Goal: Transaction & Acquisition: Purchase product/service

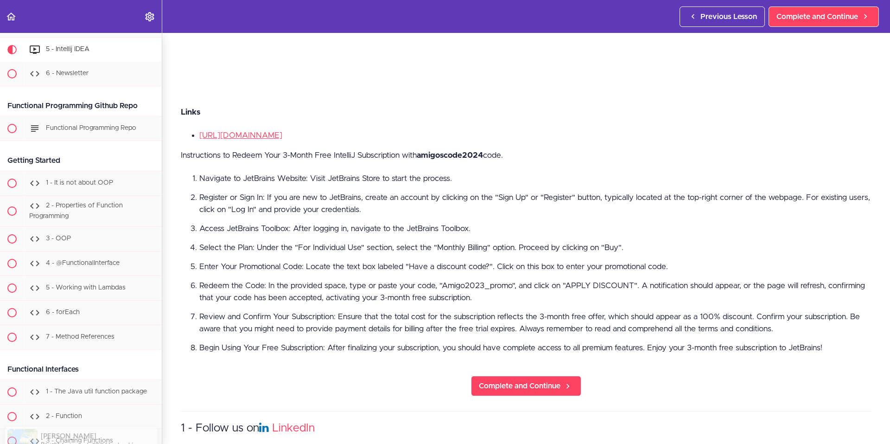
scroll to position [371, 0]
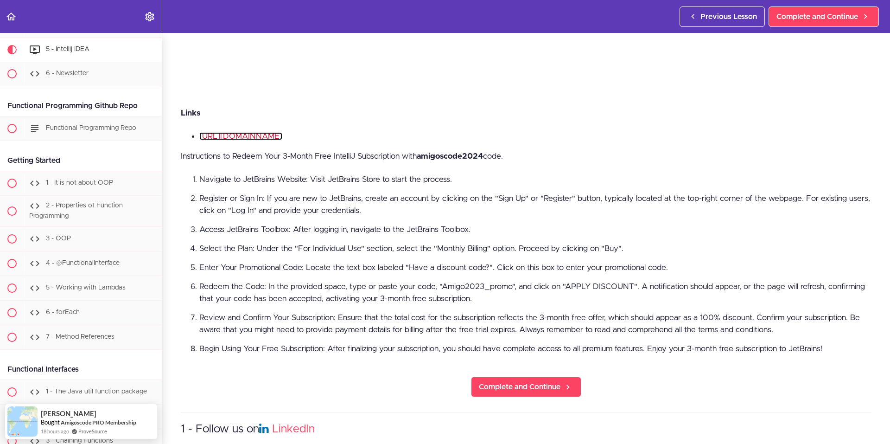
click at [282, 133] on link "https://www.jetbrains.com/idea/" at bounding box center [240, 136] width 83 height 8
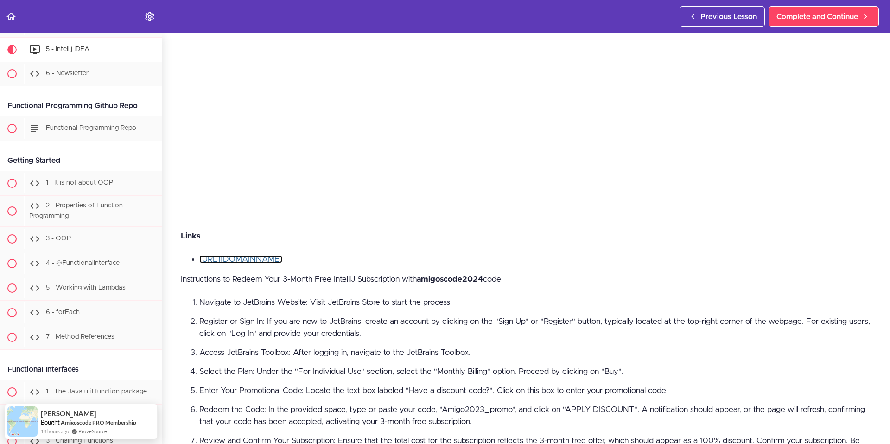
scroll to position [232, 0]
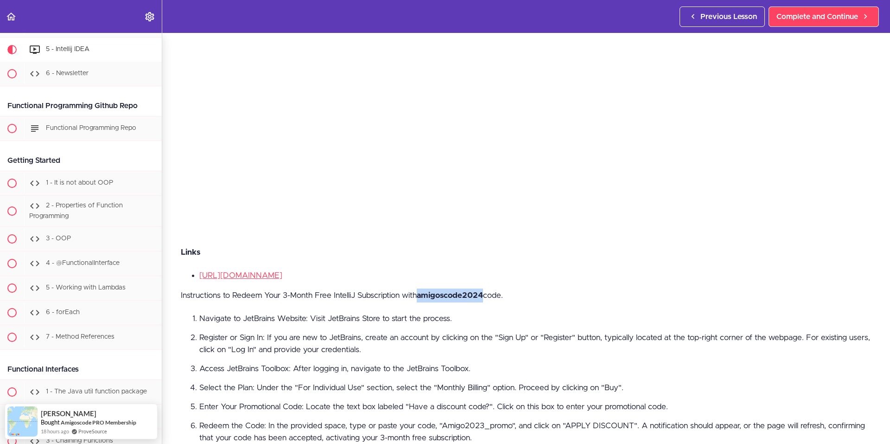
drag, startPoint x: 423, startPoint y: 292, endPoint x: 487, endPoint y: 292, distance: 64.0
click at [483, 292] on strong "amigoscode2024" at bounding box center [450, 295] width 66 height 8
copy strong "amigoscode2024"
click at [413, 270] on li "https://www.jetbrains.com/idea/" at bounding box center [535, 275] width 672 height 12
click at [282, 271] on link "https://www.jetbrains.com/idea/" at bounding box center [240, 275] width 83 height 8
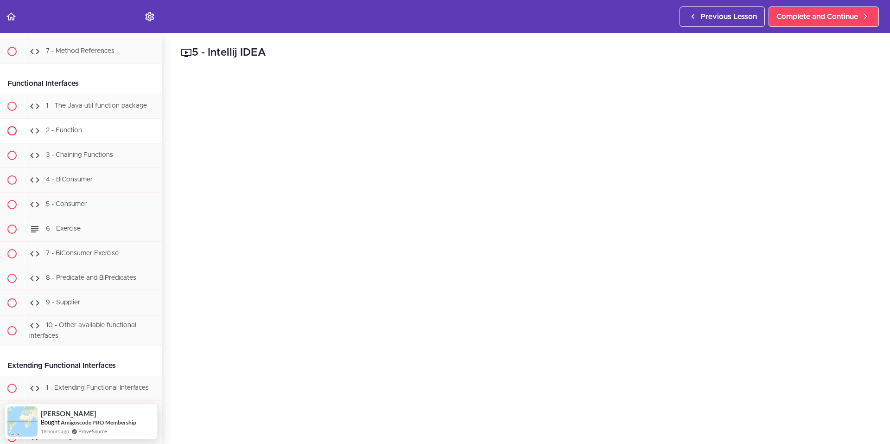
scroll to position [466, 0]
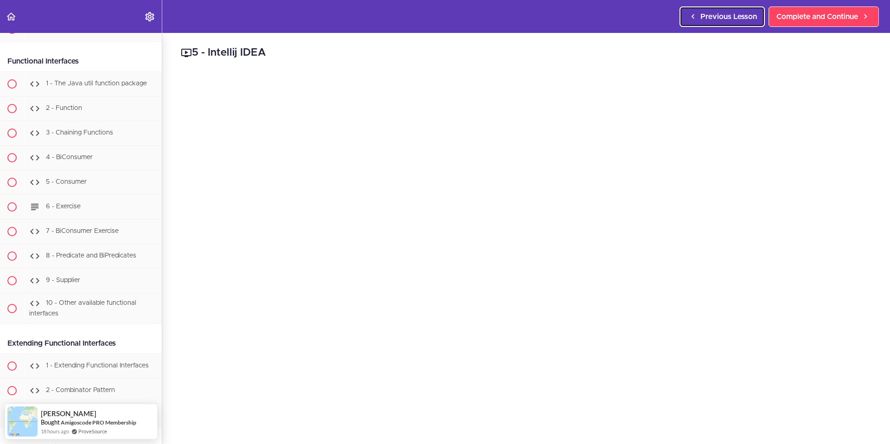
click at [684, 14] on link "Previous Lesson" at bounding box center [721, 16] width 85 height 20
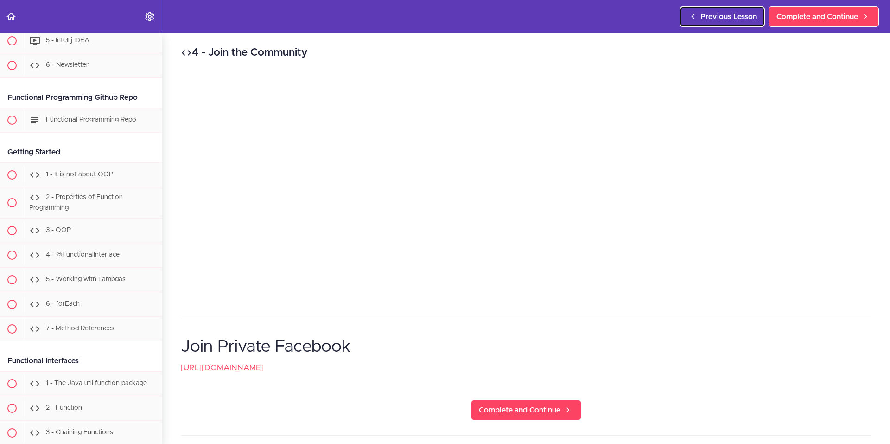
scroll to position [136, 0]
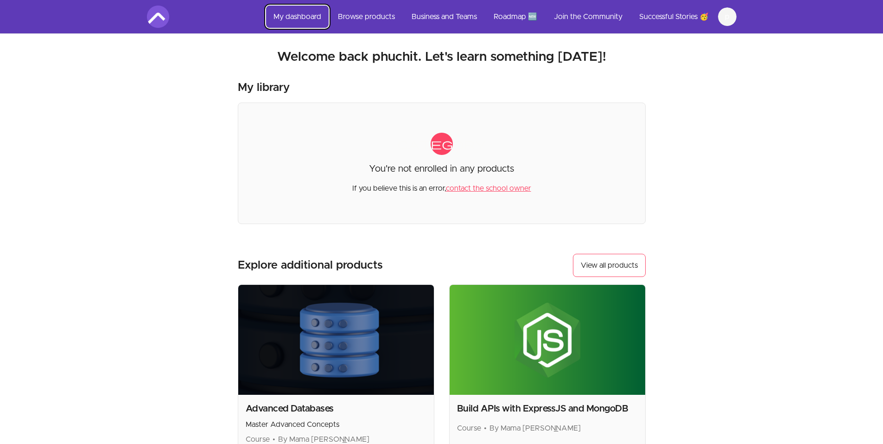
click at [297, 15] on link "My dashboard" at bounding box center [297, 17] width 63 height 22
click at [294, 13] on link "My dashboard" at bounding box center [297, 17] width 63 height 22
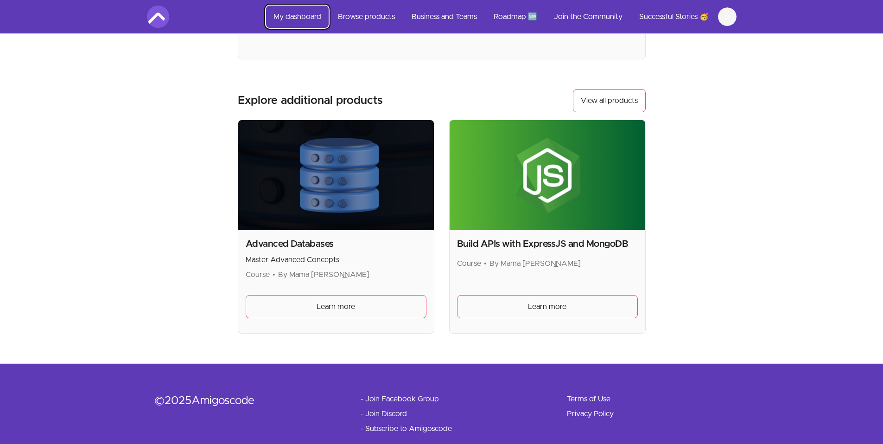
scroll to position [184, 0]
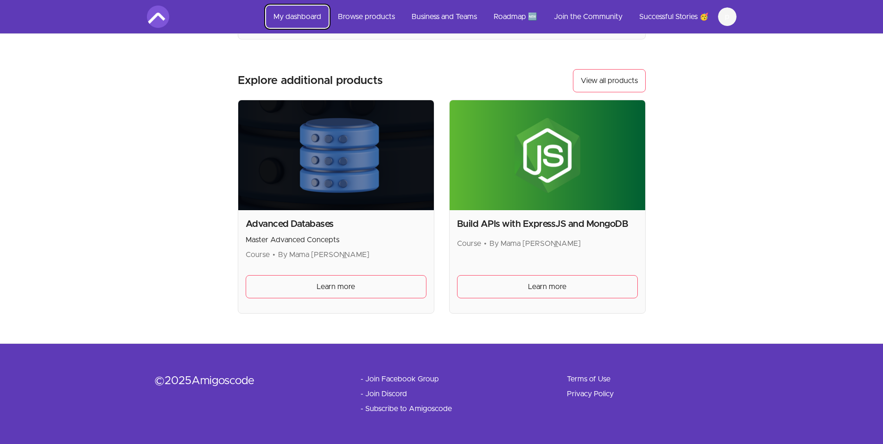
click at [294, 14] on link "My dashboard" at bounding box center [297, 17] width 63 height 22
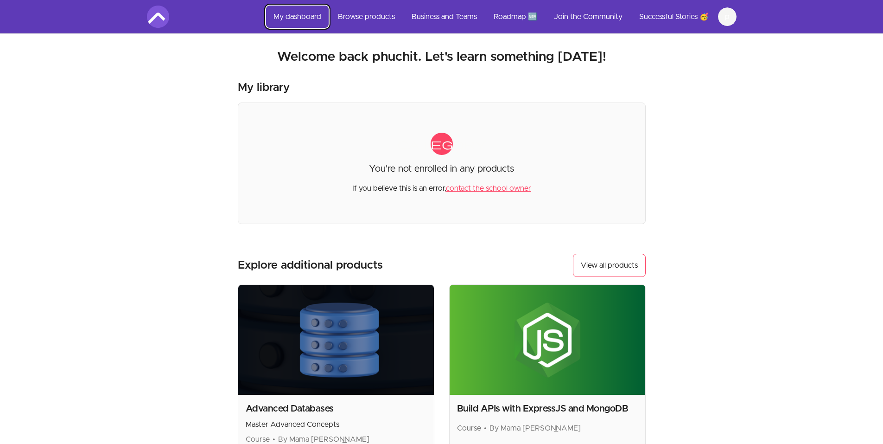
click at [294, 14] on link "My dashboard" at bounding box center [297, 17] width 63 height 22
click at [383, 20] on link "Browse products" at bounding box center [366, 17] width 72 height 22
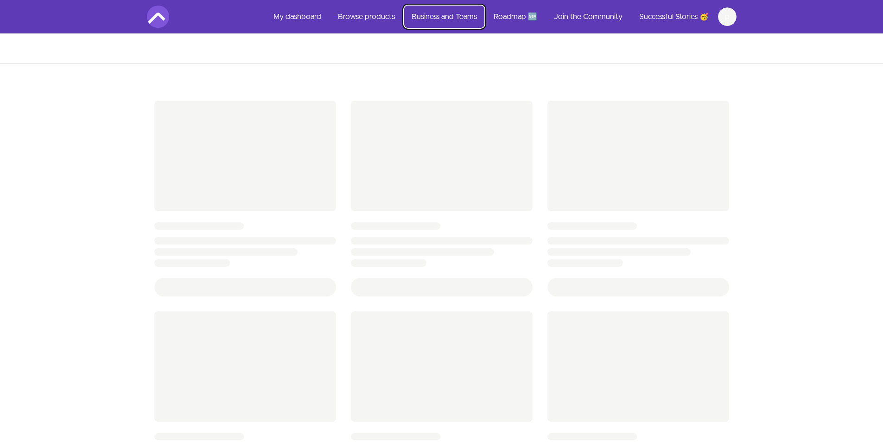
click at [427, 12] on link "Business and Teams" at bounding box center [444, 17] width 80 height 22
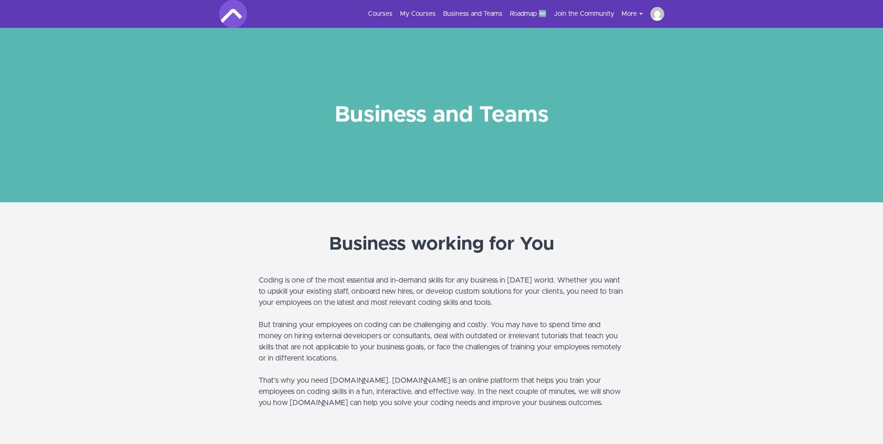
click at [658, 14] on img at bounding box center [657, 14] width 14 height 14
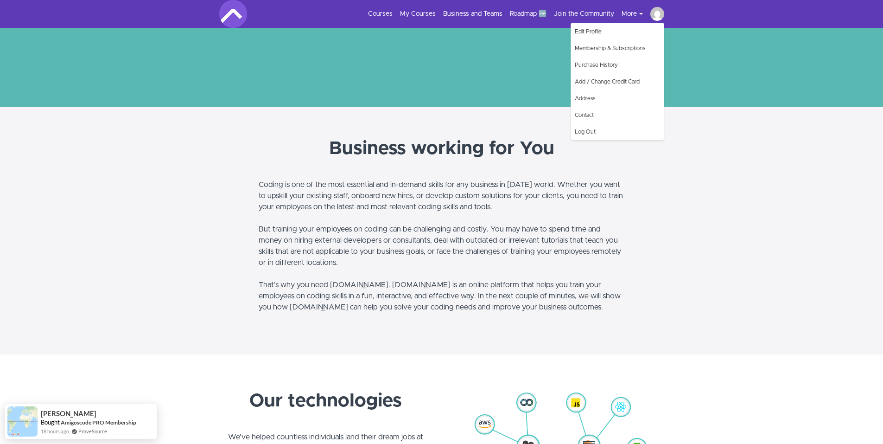
scroll to position [185, 0]
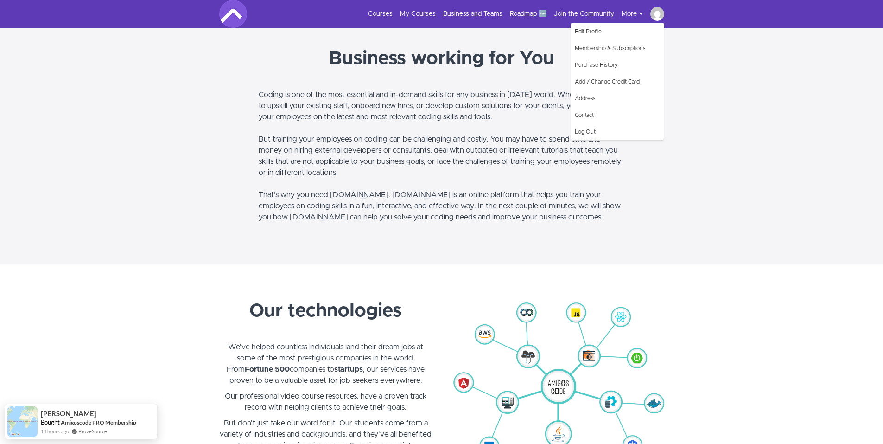
click at [240, 15] on img at bounding box center [233, 14] width 28 height 28
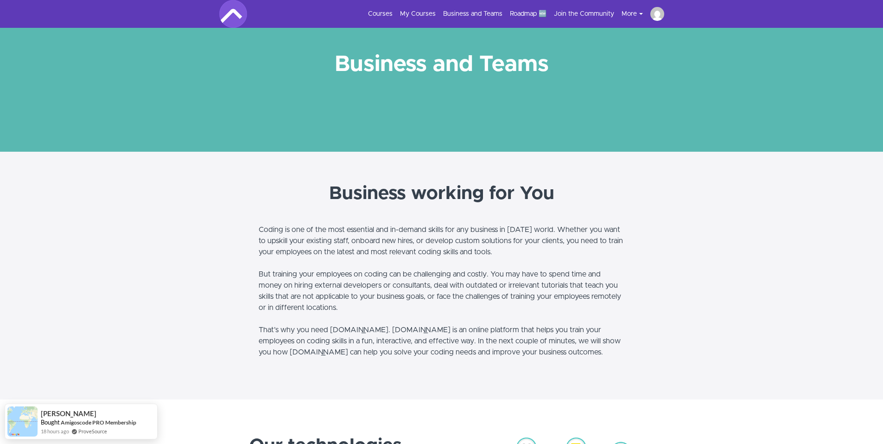
scroll to position [46, 0]
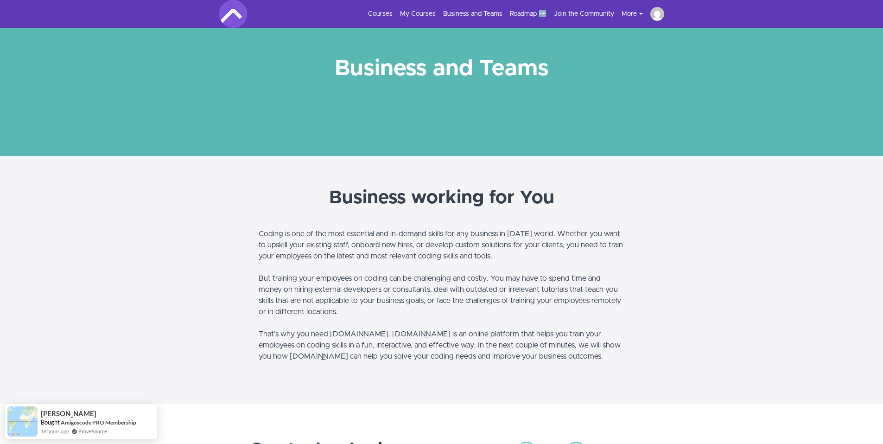
click at [233, 15] on img at bounding box center [233, 14] width 28 height 28
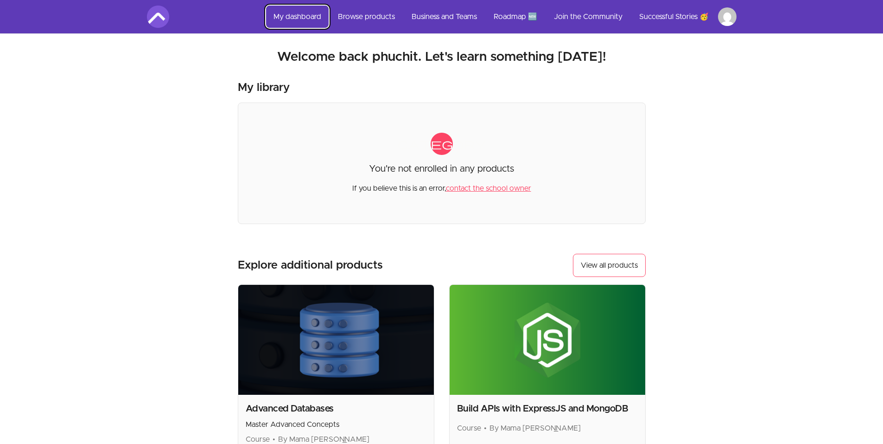
click at [300, 15] on link "My dashboard" at bounding box center [297, 17] width 63 height 22
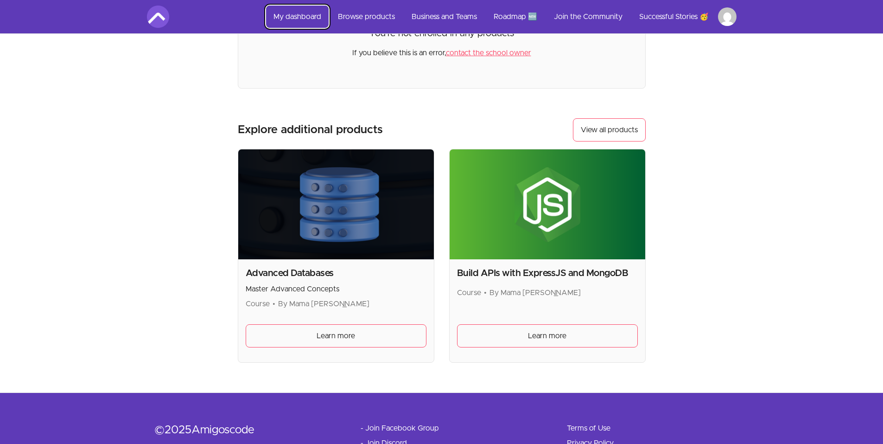
scroll to position [184, 0]
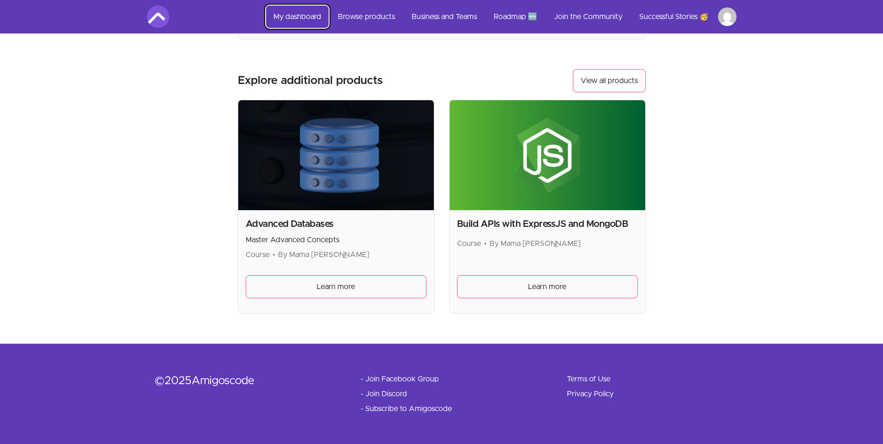
click at [298, 12] on link "My dashboard" at bounding box center [297, 17] width 63 height 22
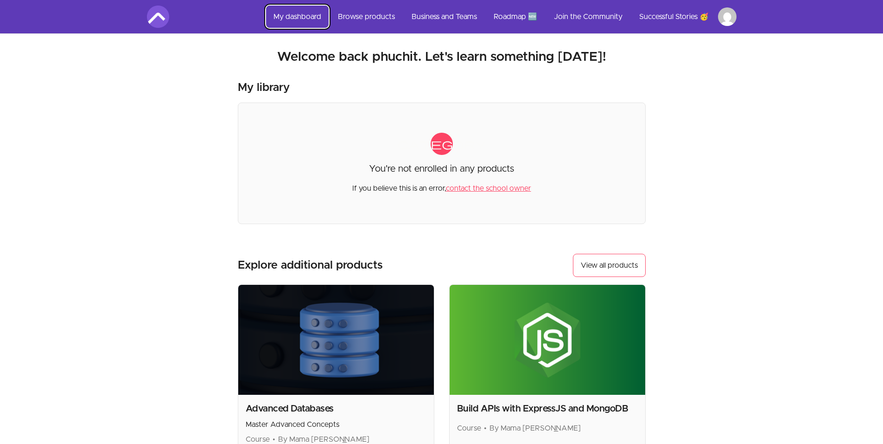
click at [303, 19] on link "My dashboard" at bounding box center [297, 17] width 63 height 22
click at [468, 190] on link "contact the school owner" at bounding box center [488, 187] width 85 height 7
click at [730, 15] on html "Skip to main content Main menu Includes navigation links and user settings My d…" at bounding box center [441, 314] width 883 height 628
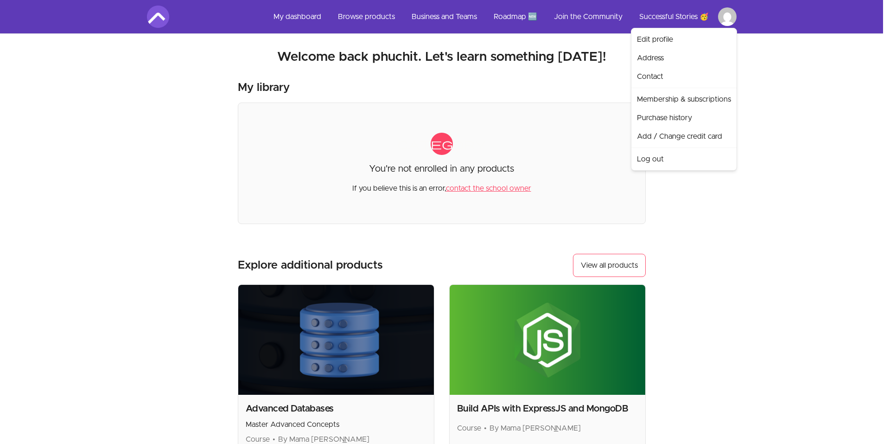
click at [298, 20] on html "Skip to main content Main menu Includes navigation links and user settings My d…" at bounding box center [445, 314] width 890 height 628
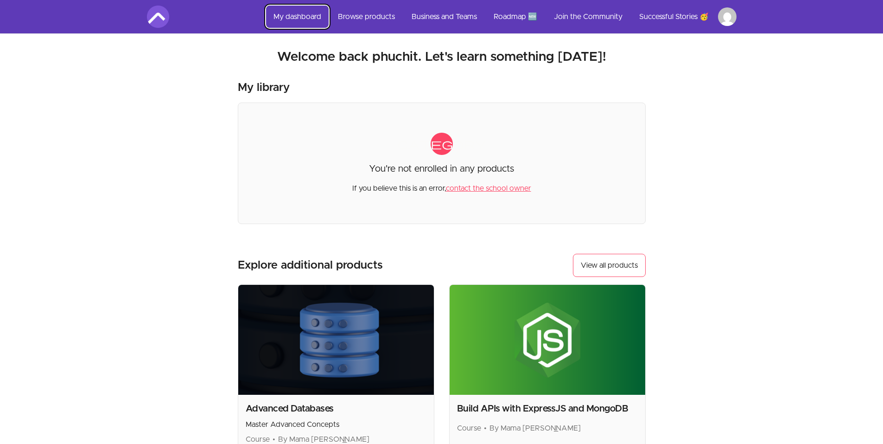
click at [298, 18] on link "My dashboard" at bounding box center [297, 17] width 63 height 22
click at [299, 15] on link "My dashboard" at bounding box center [297, 17] width 63 height 22
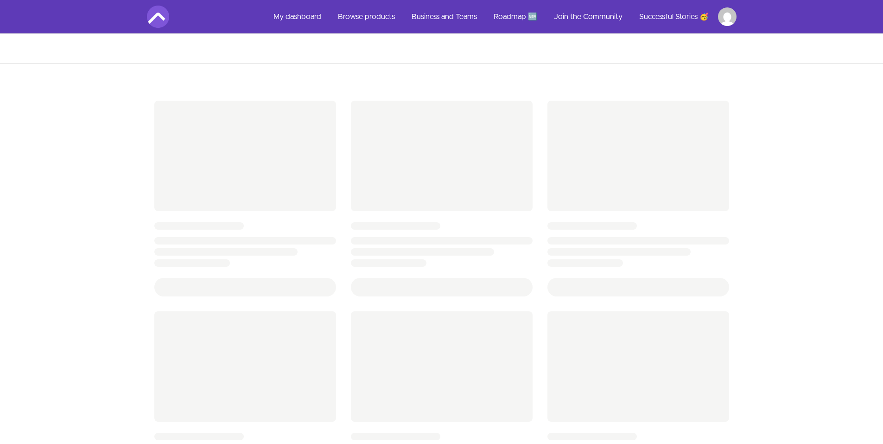
click at [300, 15] on link "My dashboard" at bounding box center [297, 17] width 63 height 22
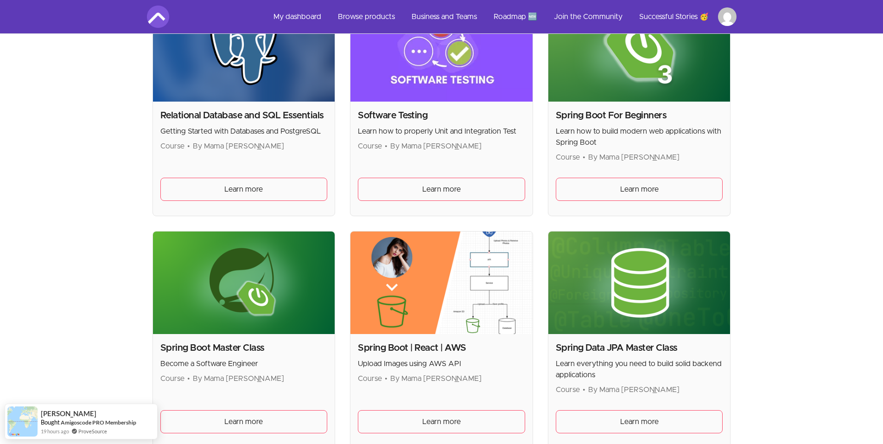
scroll to position [2086, 0]
click at [635, 194] on link "Learn more" at bounding box center [639, 188] width 167 height 23
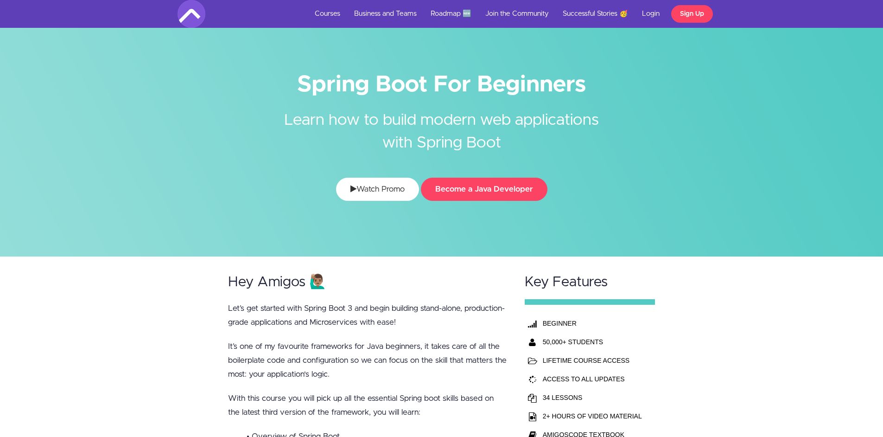
click at [390, 190] on link "Watch Promo" at bounding box center [377, 189] width 83 height 23
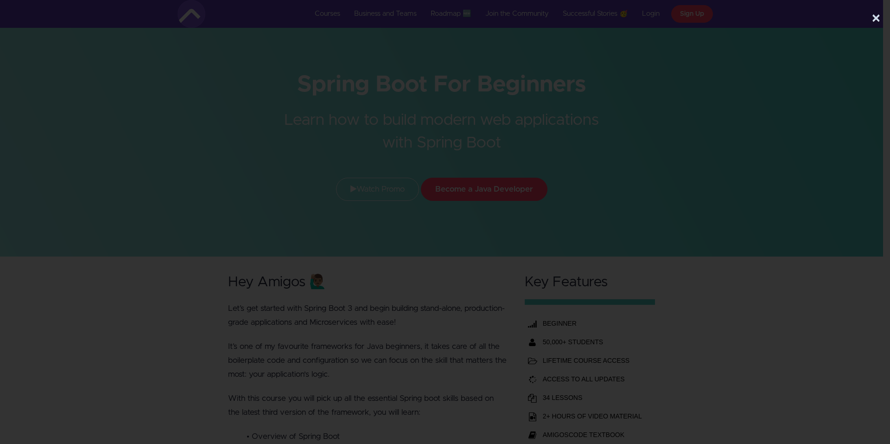
click at [879, 17] on button "×" at bounding box center [875, 18] width 9 height 19
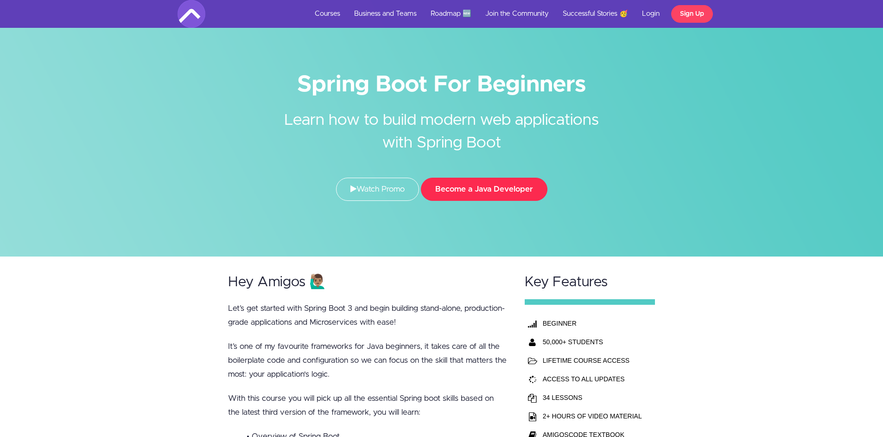
click at [507, 191] on button "Become a Java Developer" at bounding box center [484, 189] width 127 height 23
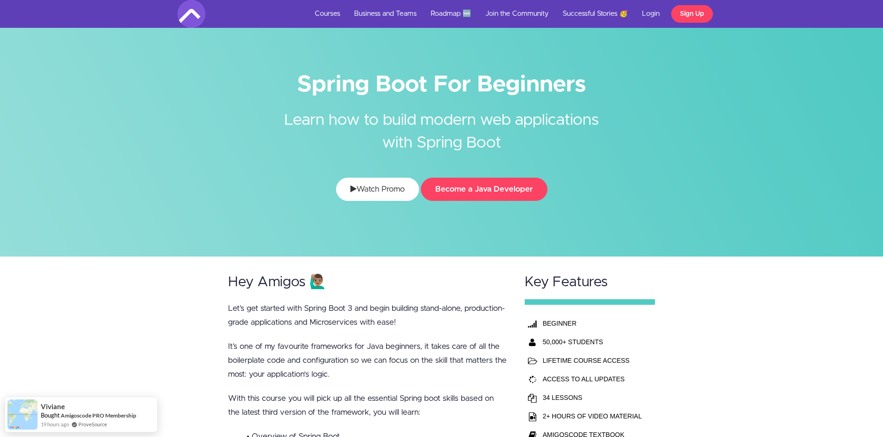
click at [368, 190] on link "Watch Promo" at bounding box center [377, 189] width 83 height 23
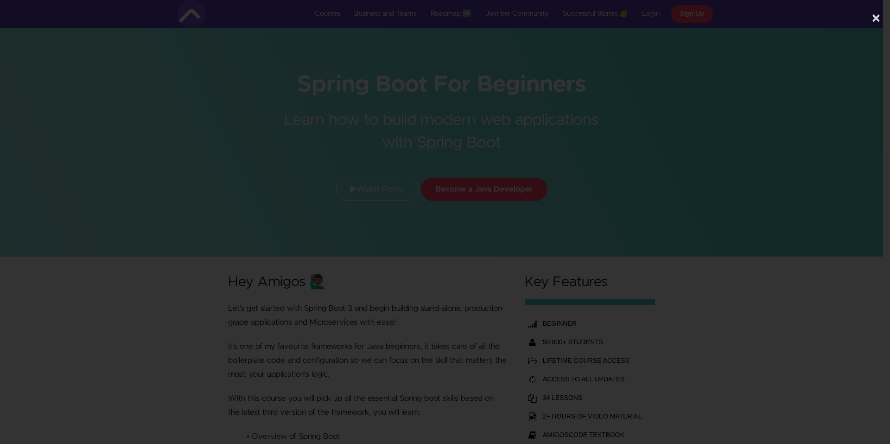
click at [878, 13] on button "×" at bounding box center [875, 18] width 9 height 19
